Goal: Find contact information: Find contact information

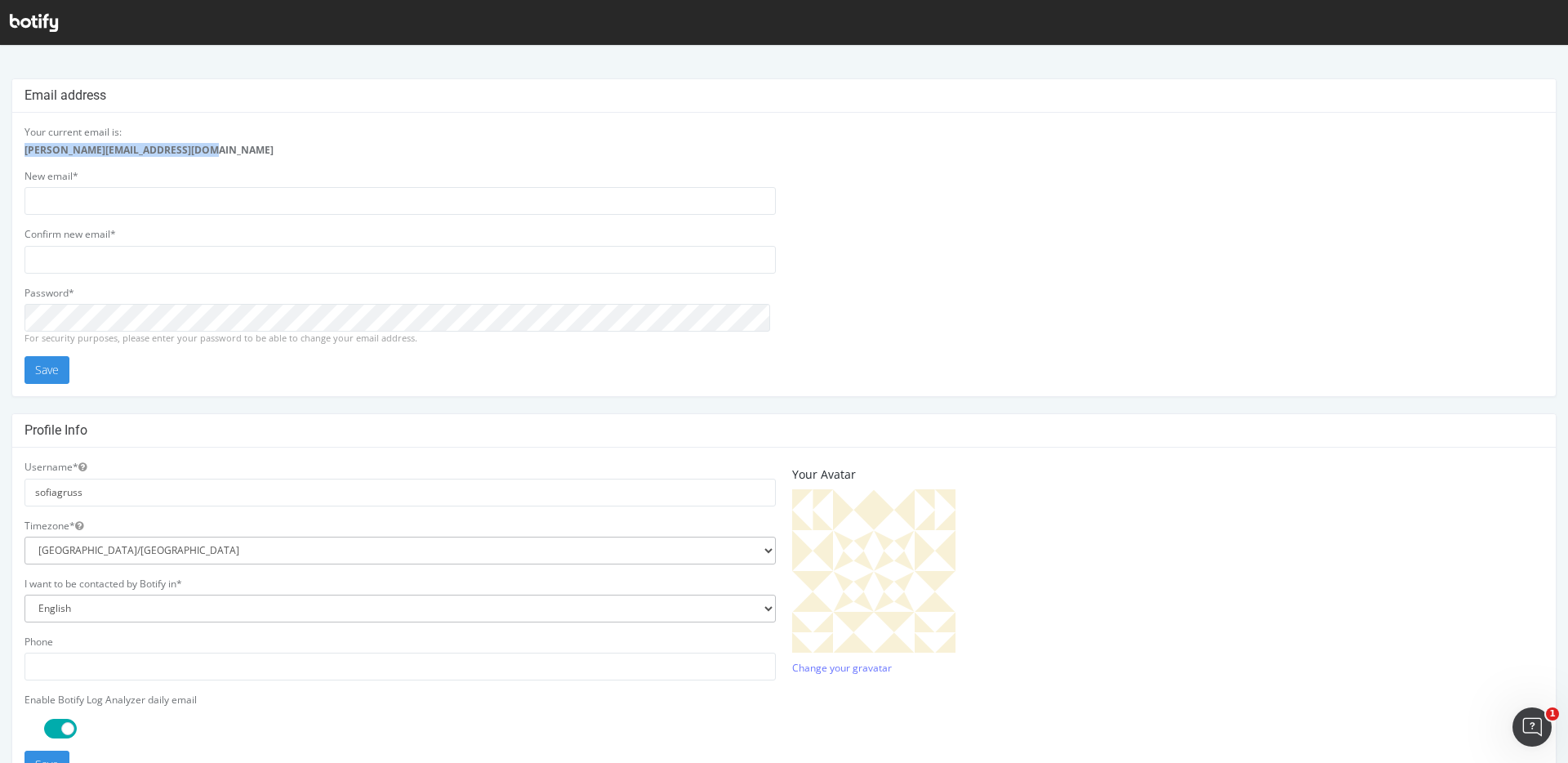
drag, startPoint x: 206, startPoint y: 147, endPoint x: 23, endPoint y: 152, distance: 183.1
click at [24, 152] on div "sofia.gruss@brainlabsdigital.com" at bounding box center [399, 150] width 751 height 14
copy strong "sofia.gruss@brainlabsdigital.com"
